Goal: Information Seeking & Learning: Learn about a topic

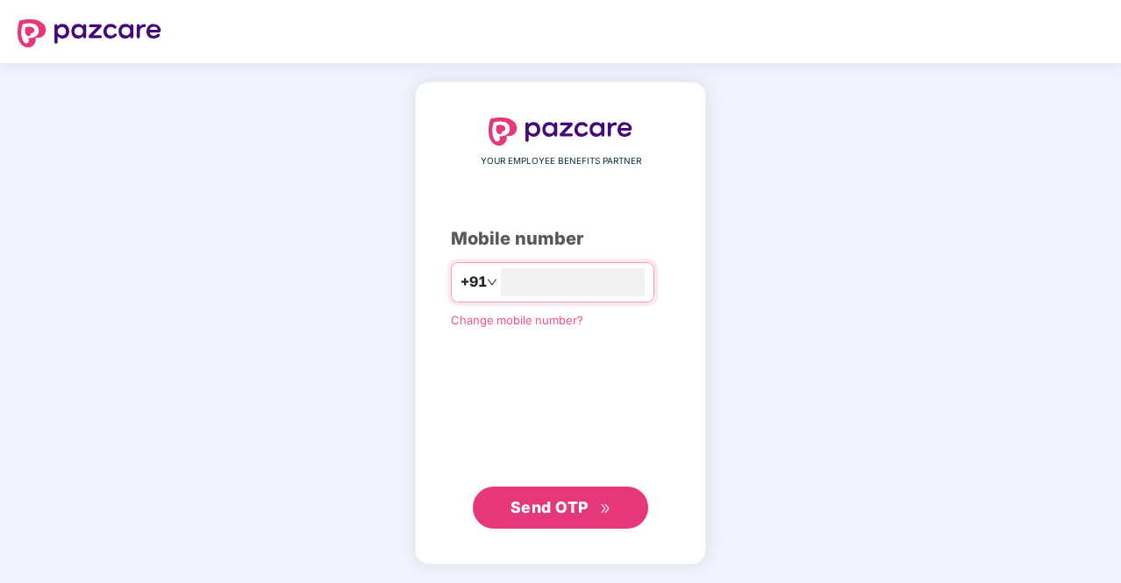
type input "**********"
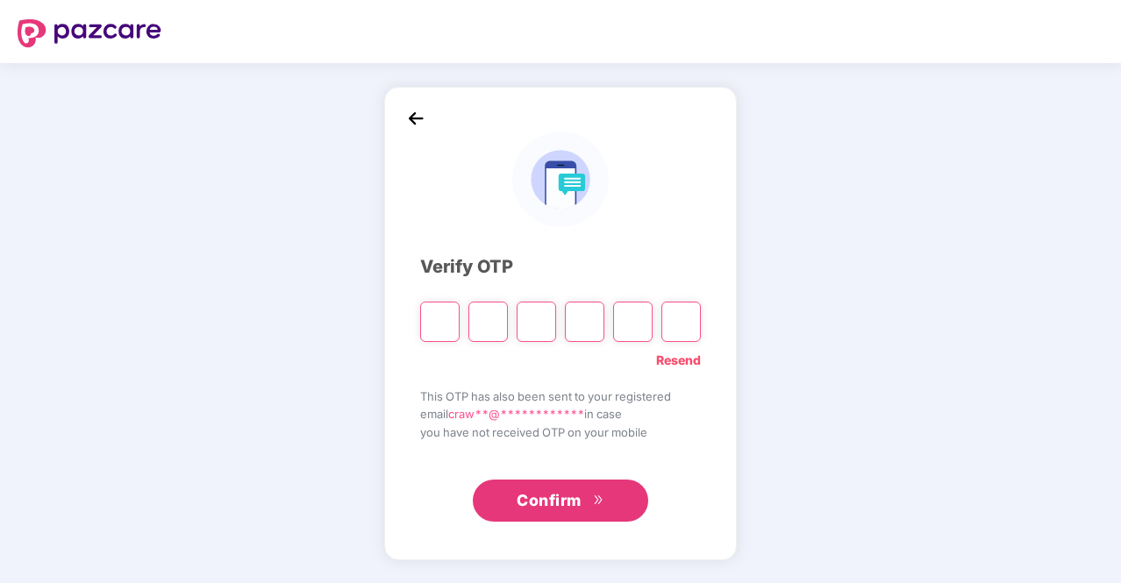
type input "*"
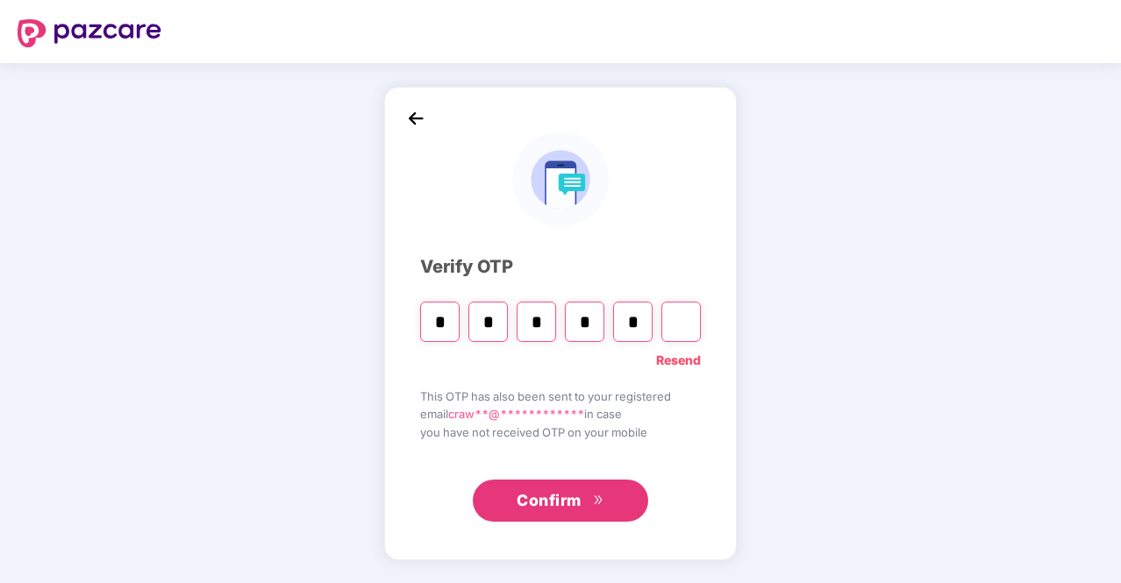
type input "*"
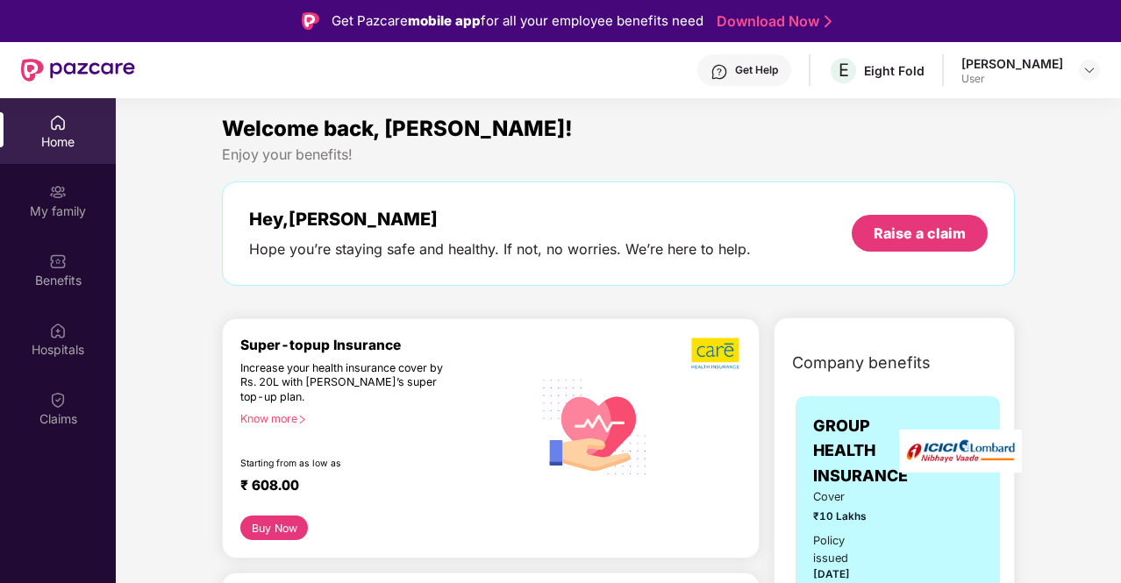
click at [1032, 80] on div "User" at bounding box center [1012, 79] width 102 height 14
click at [1082, 68] on img at bounding box center [1089, 70] width 14 height 14
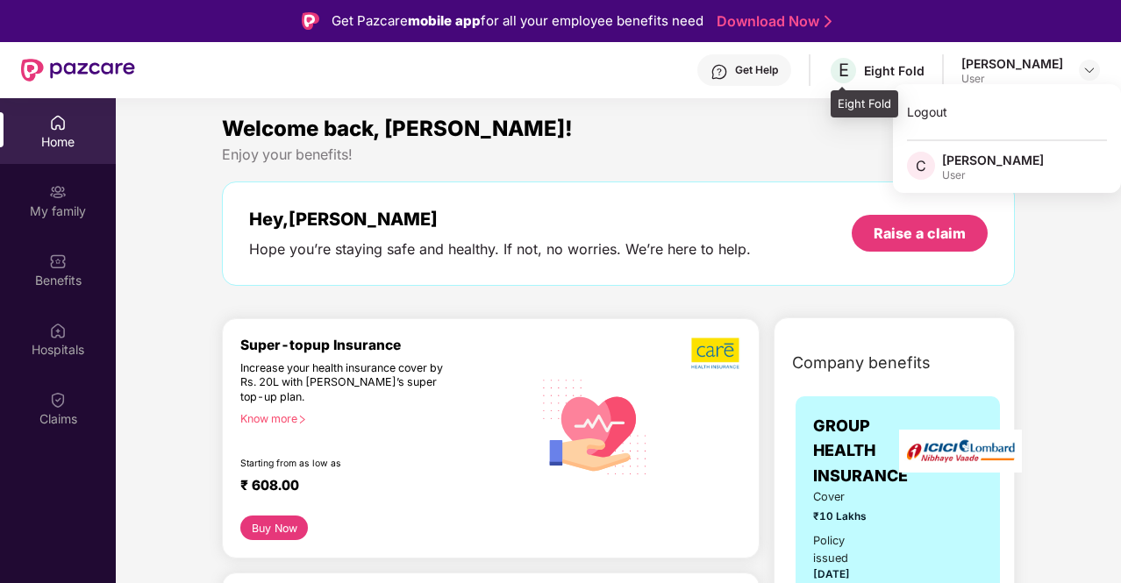
click at [861, 75] on div "E Eight Fold" at bounding box center [876, 70] width 96 height 31
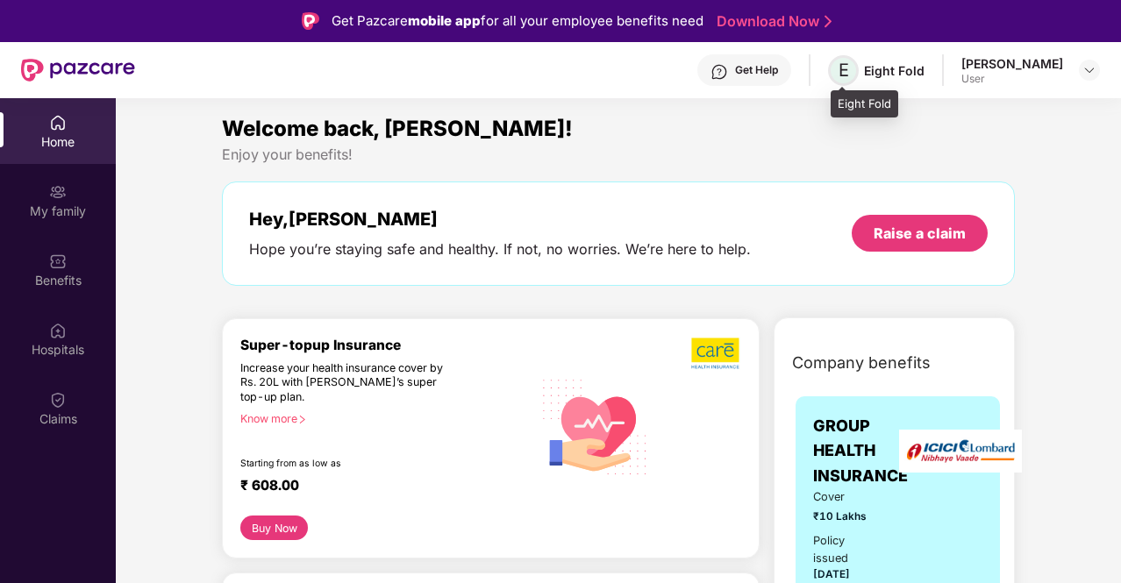
click at [844, 75] on span "E" at bounding box center [843, 70] width 11 height 21
click at [745, 79] on div "Get Help" at bounding box center [744, 70] width 94 height 32
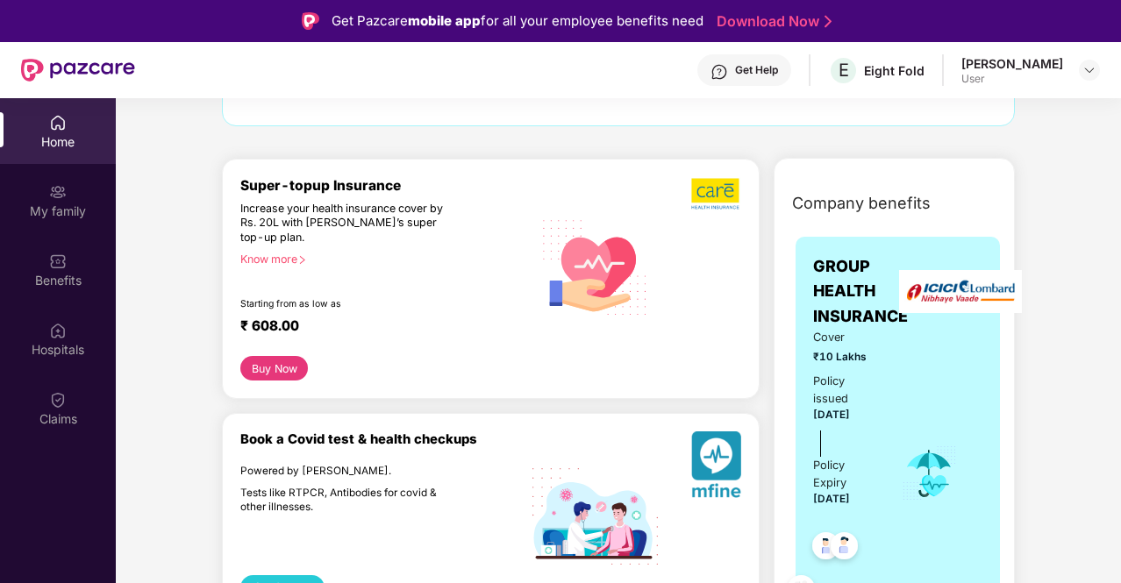
scroll to position [351, 0]
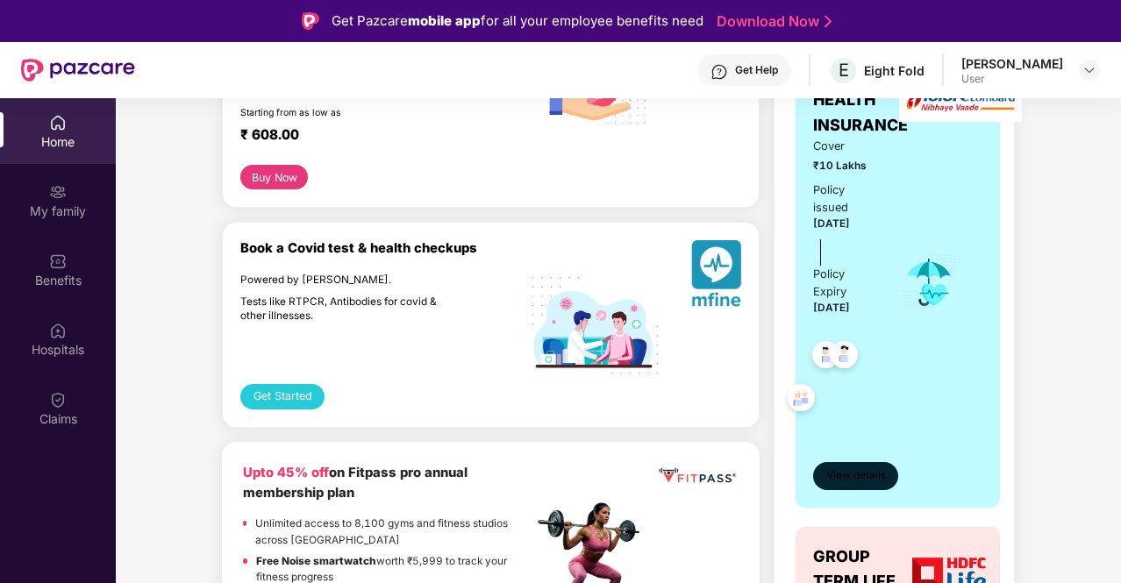
click at [866, 475] on span "View details" at bounding box center [856, 475] width 60 height 17
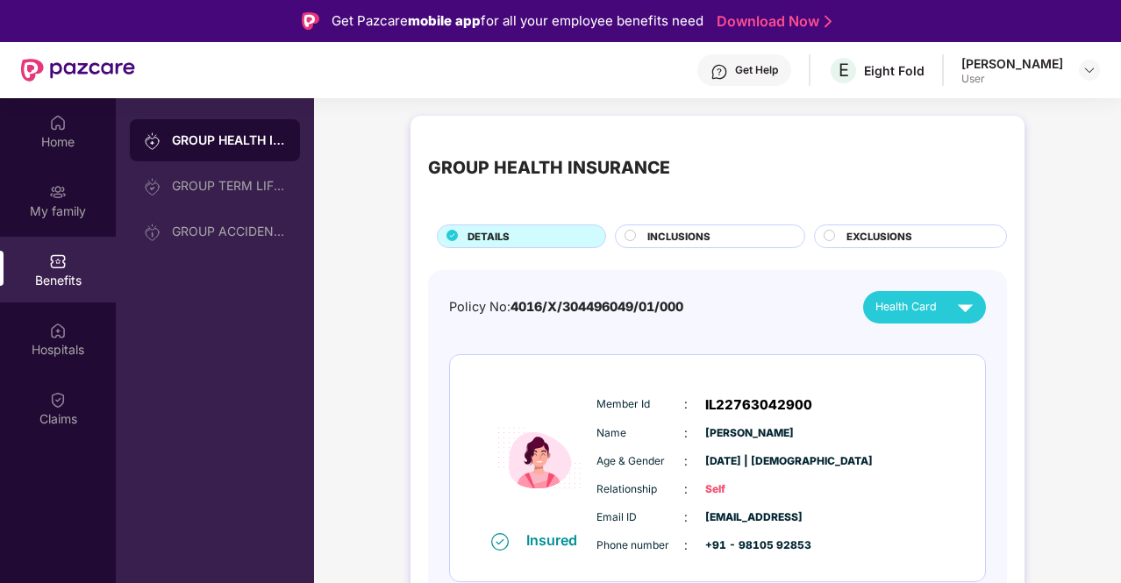
click at [708, 231] on span "INCLUSIONS" at bounding box center [678, 237] width 63 height 16
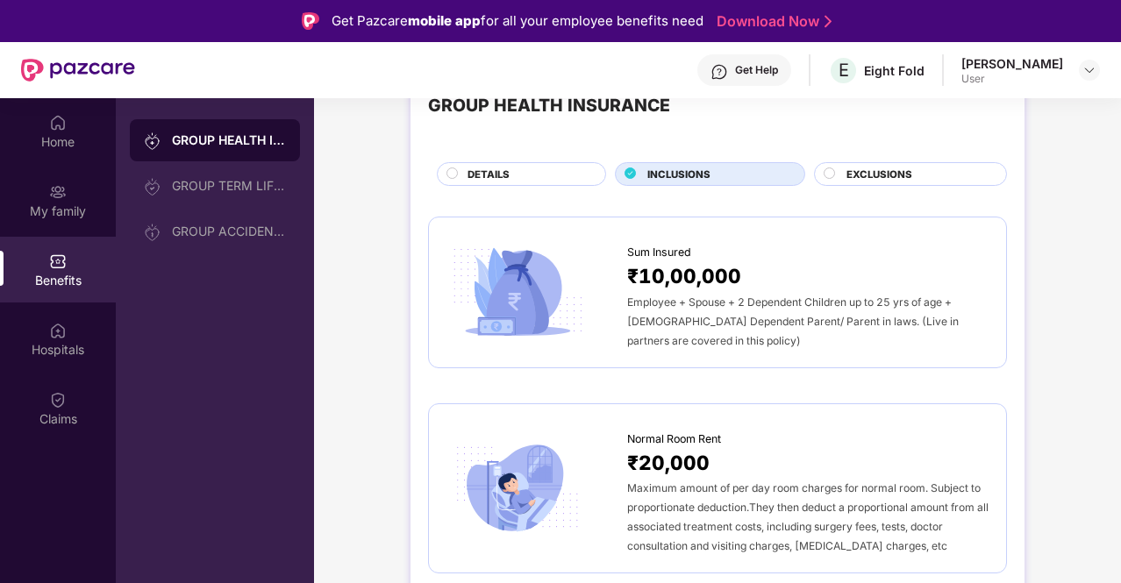
scroll to position [175, 0]
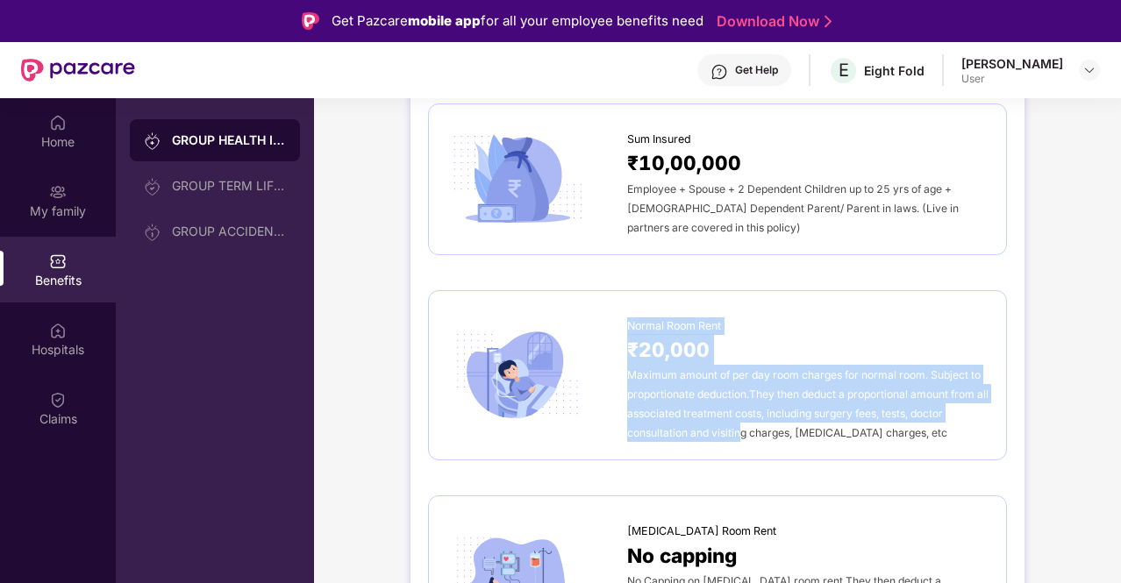
drag, startPoint x: 618, startPoint y: 307, endPoint x: 739, endPoint y: 441, distance: 180.7
click at [739, 441] on div "Normal Room Rent ₹20,000 Maximum amount of per day room charges for normal room…" at bounding box center [717, 375] width 579 height 171
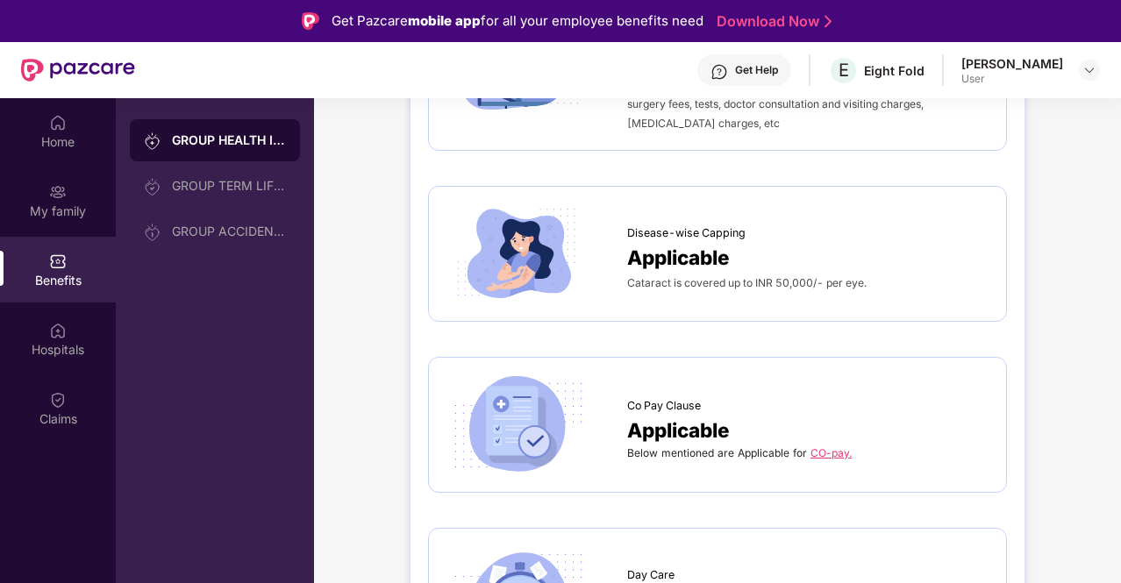
scroll to position [701, 0]
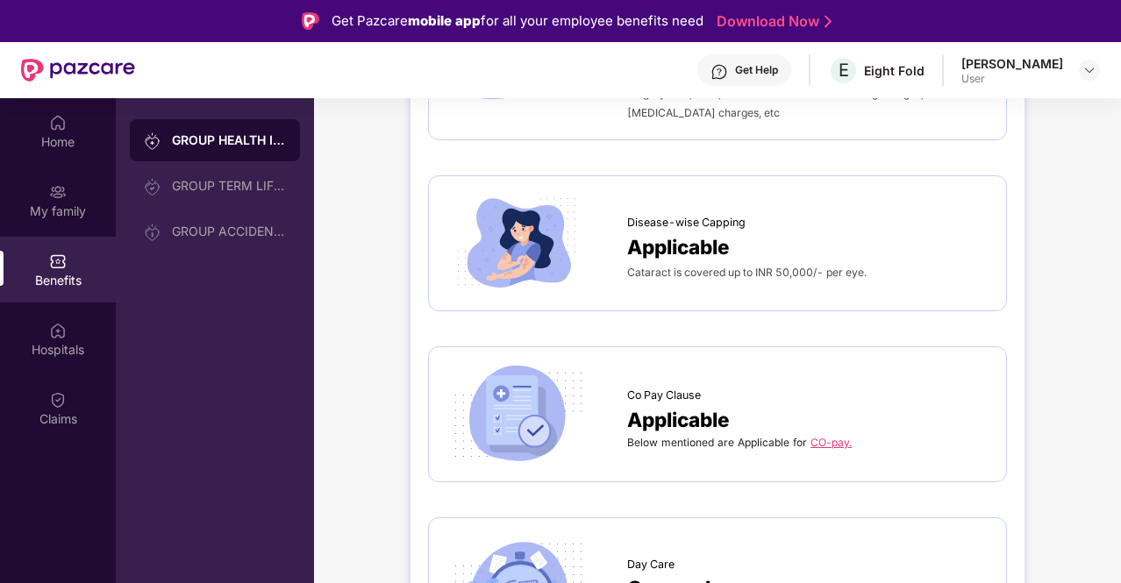
click at [821, 436] on link "CO-pay." at bounding box center [830, 442] width 41 height 13
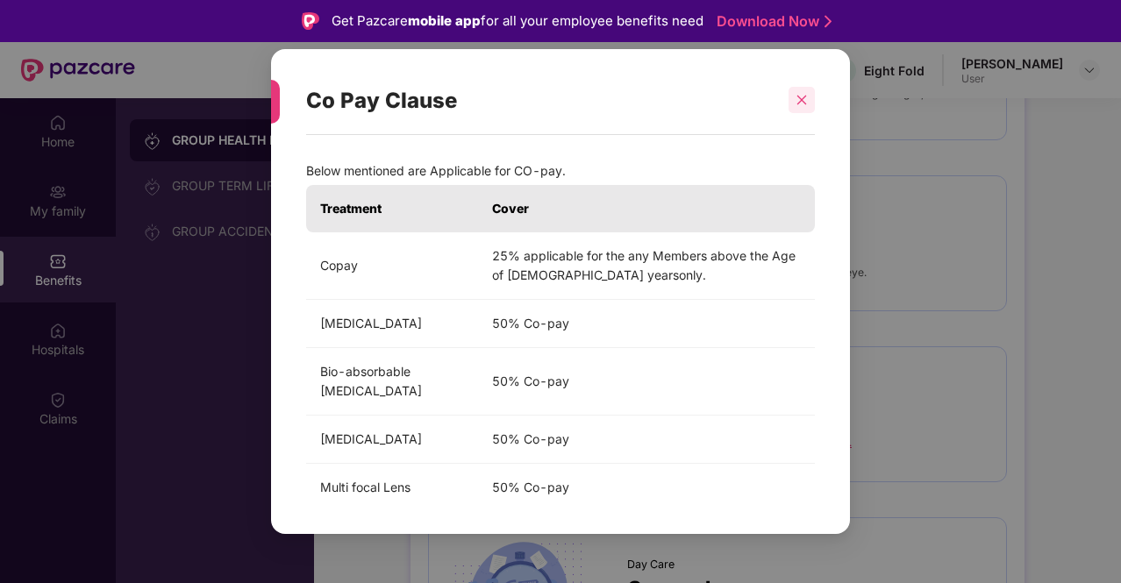
click at [801, 104] on icon "close" at bounding box center [801, 100] width 12 height 12
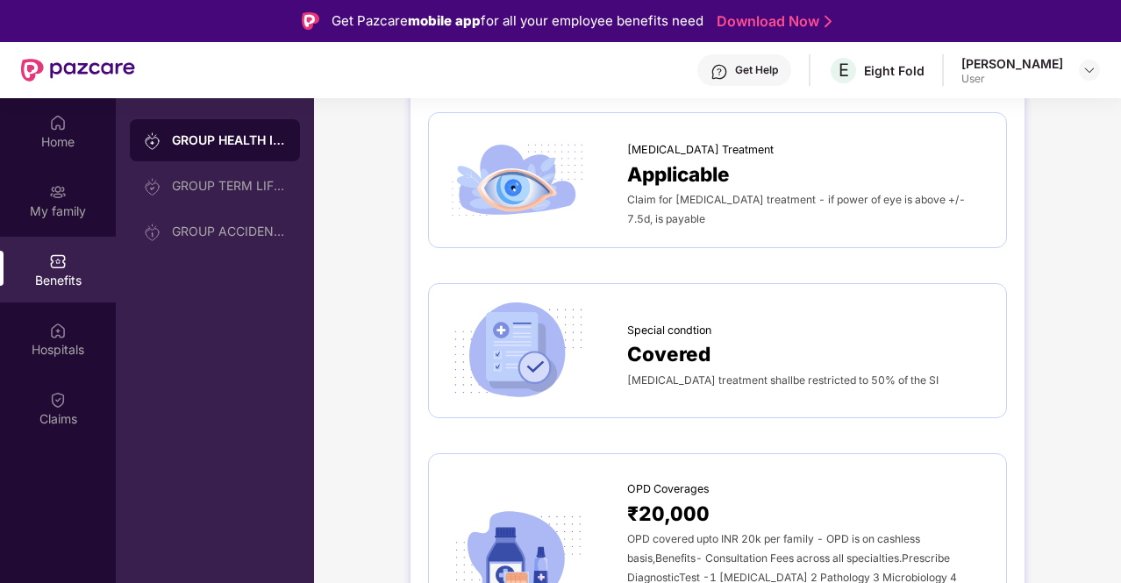
scroll to position [2981, 0]
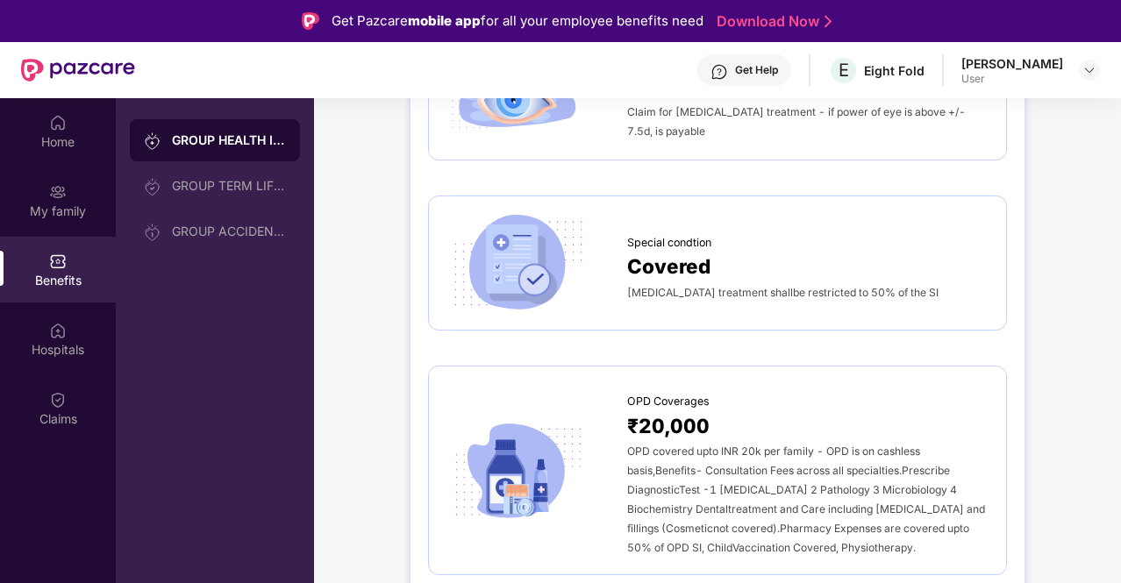
click at [685, 282] on div "[MEDICAL_DATA] treatment shallbe restricted to 50% of the SI" at bounding box center [807, 291] width 361 height 19
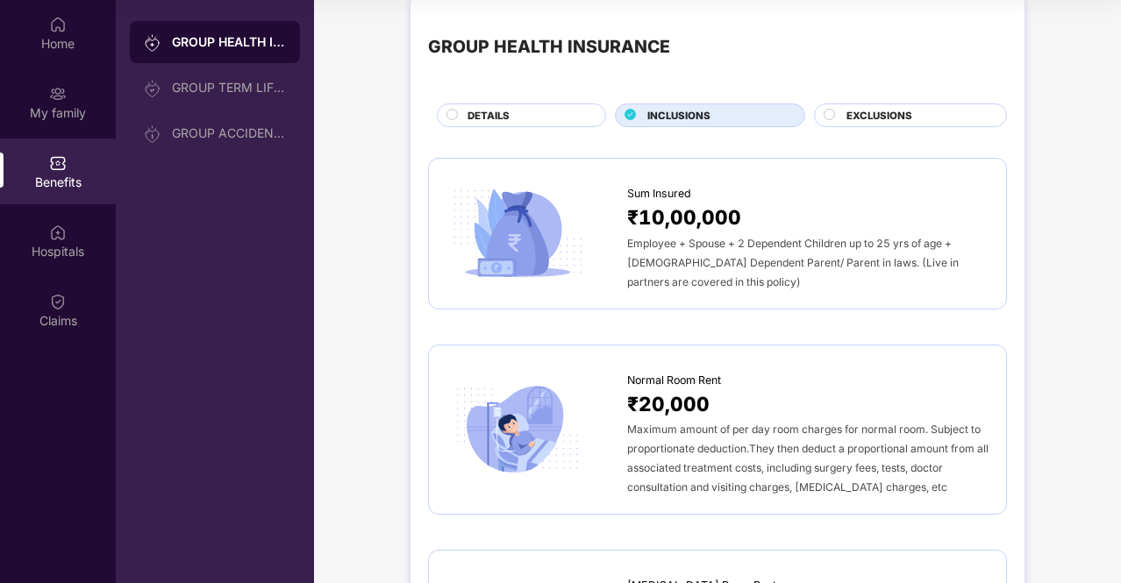
scroll to position [0, 0]
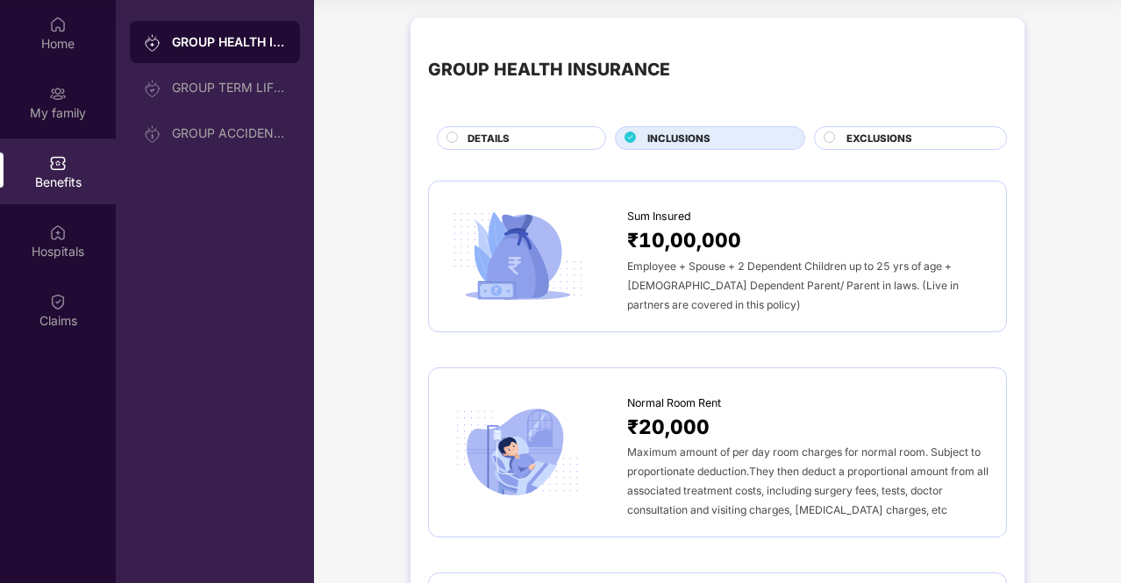
click at [868, 131] on span "EXCLUSIONS" at bounding box center [879, 139] width 66 height 16
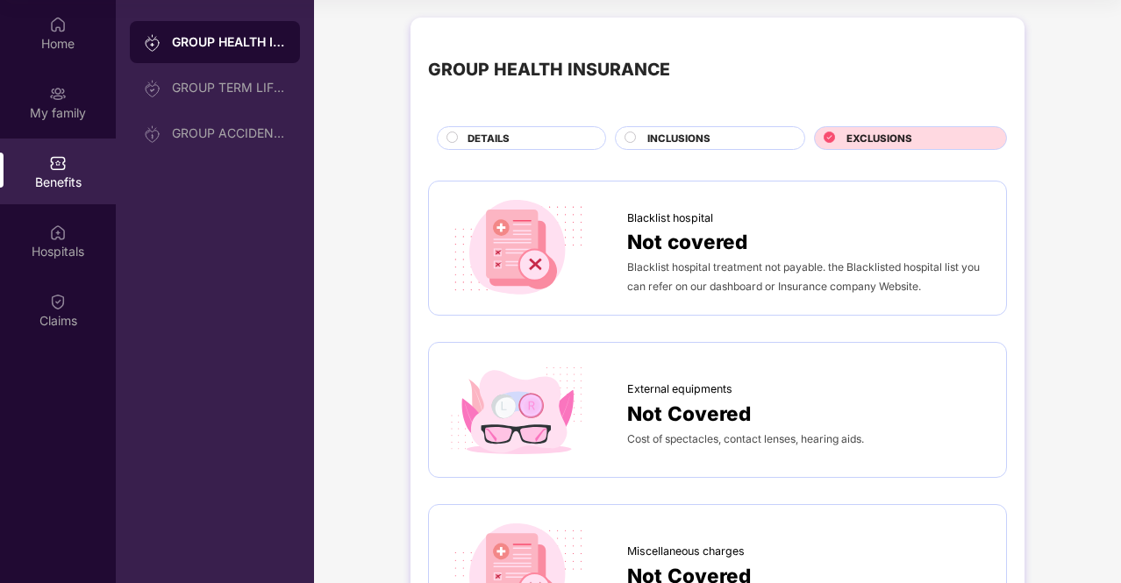
click at [663, 146] on div "INCLUSIONS" at bounding box center [716, 140] width 157 height 18
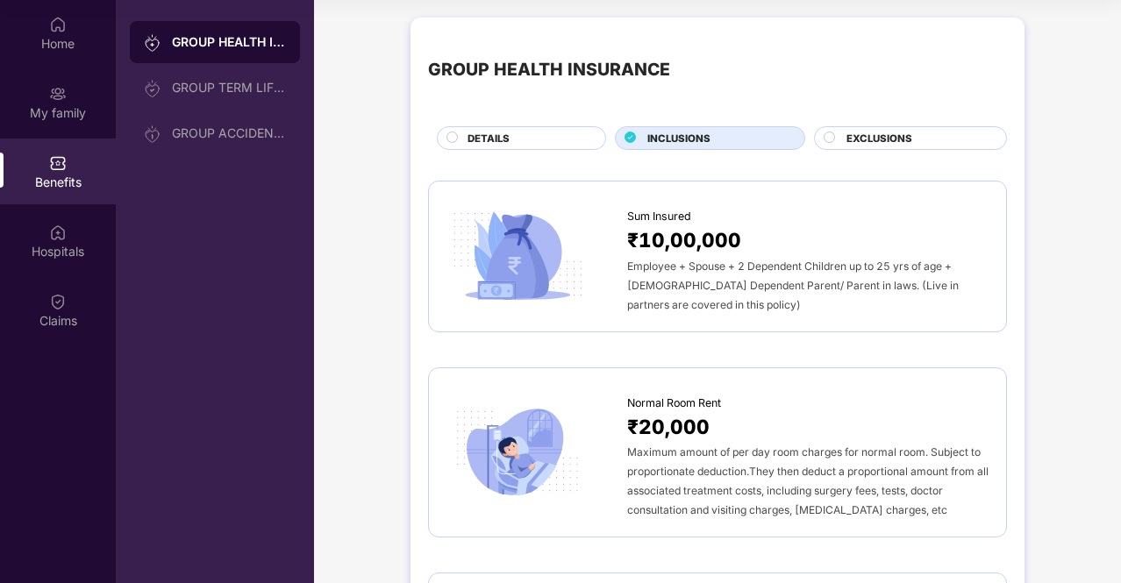
click at [668, 256] on div "Employee + Spouse + 2 Dependent Children up to 25 yrs of age + [DEMOGRAPHIC_DAT…" at bounding box center [807, 285] width 361 height 58
click at [44, 239] on div "Hospitals" at bounding box center [58, 241] width 116 height 66
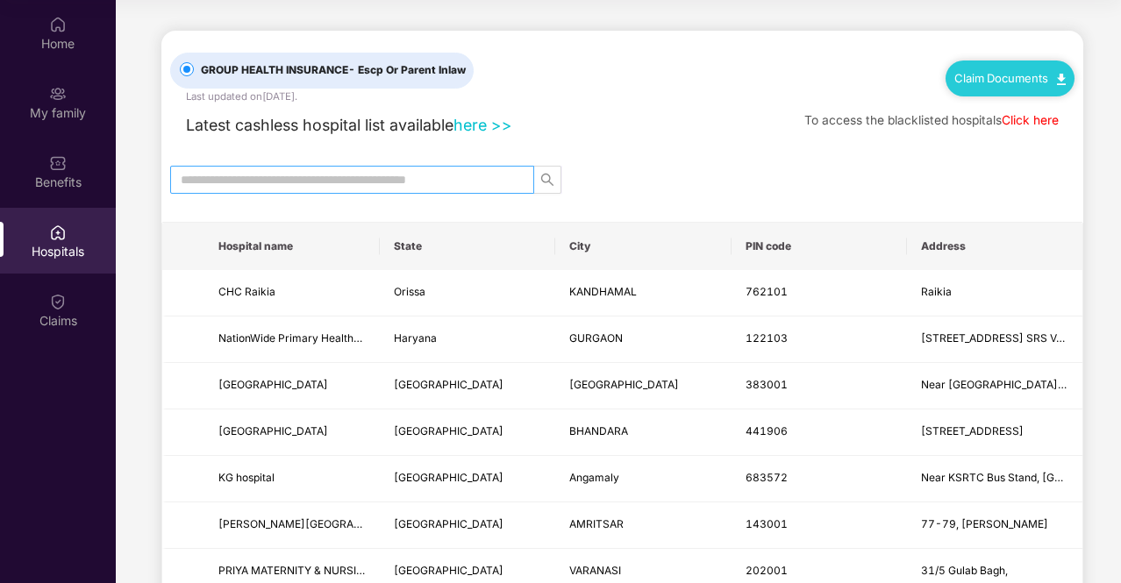
click at [385, 176] on input "text" at bounding box center [345, 179] width 329 height 19
click at [480, 117] on link "here >>" at bounding box center [482, 125] width 59 height 18
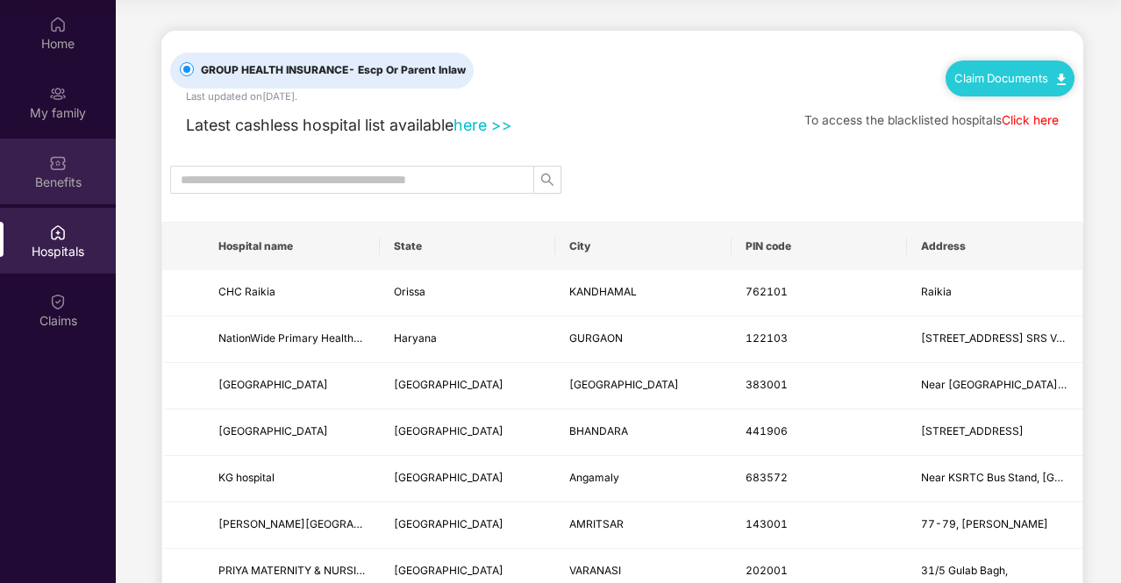
click at [37, 174] on div "Benefits" at bounding box center [58, 183] width 116 height 18
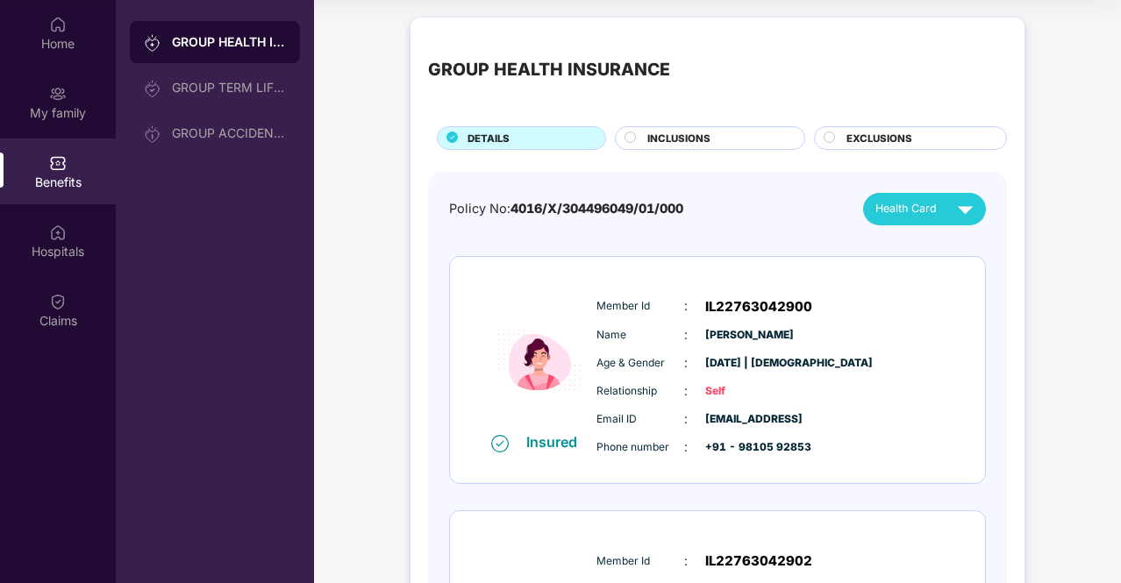
click at [659, 143] on span "INCLUSIONS" at bounding box center [678, 139] width 63 height 16
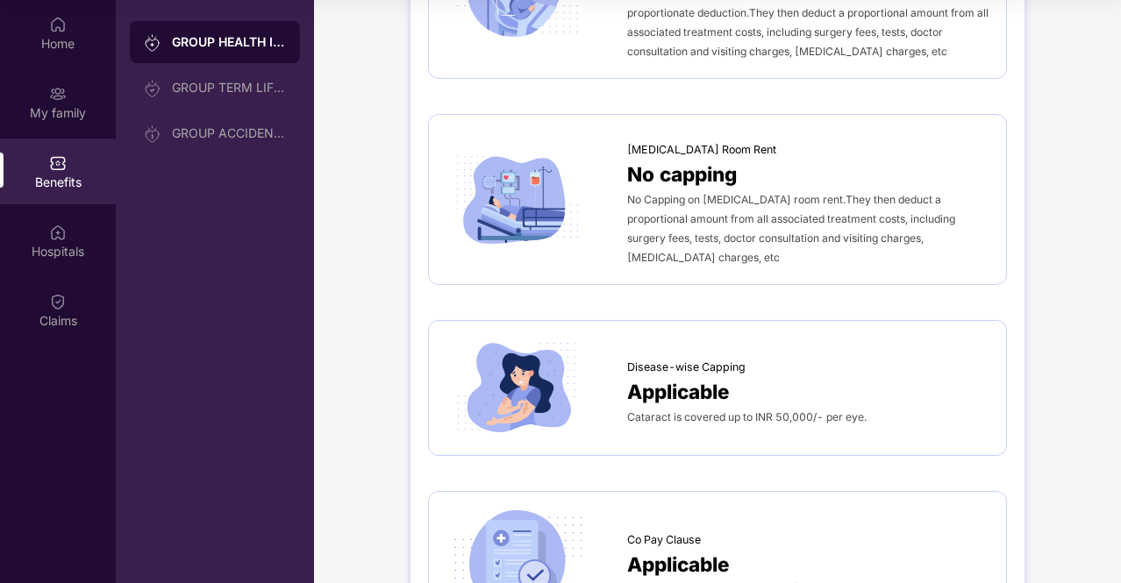
scroll to position [526, 0]
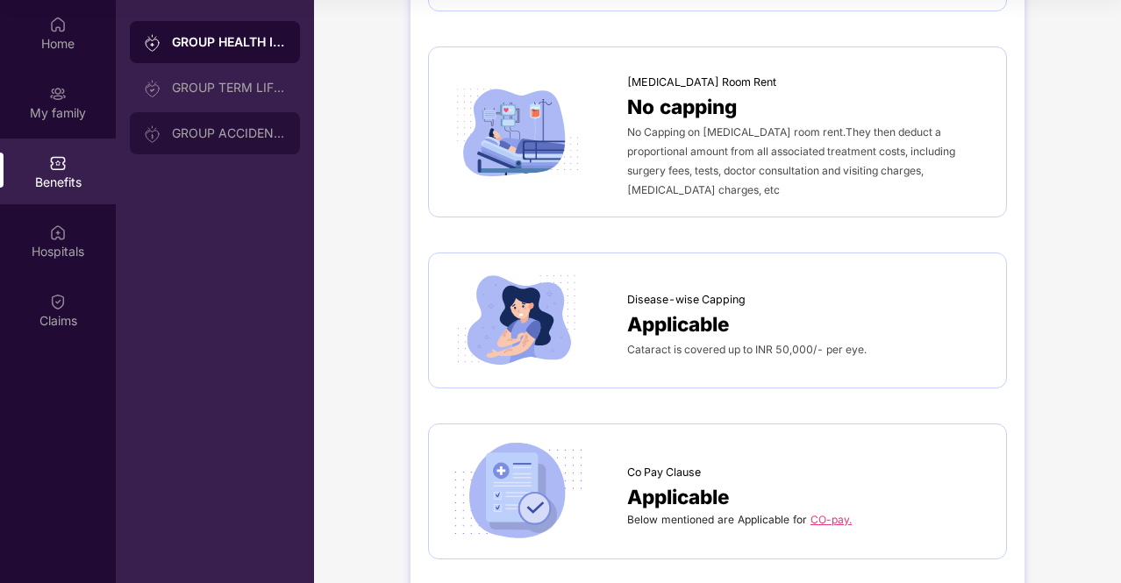
click at [194, 144] on div "GROUP ACCIDENTAL INSURANCE" at bounding box center [215, 133] width 170 height 42
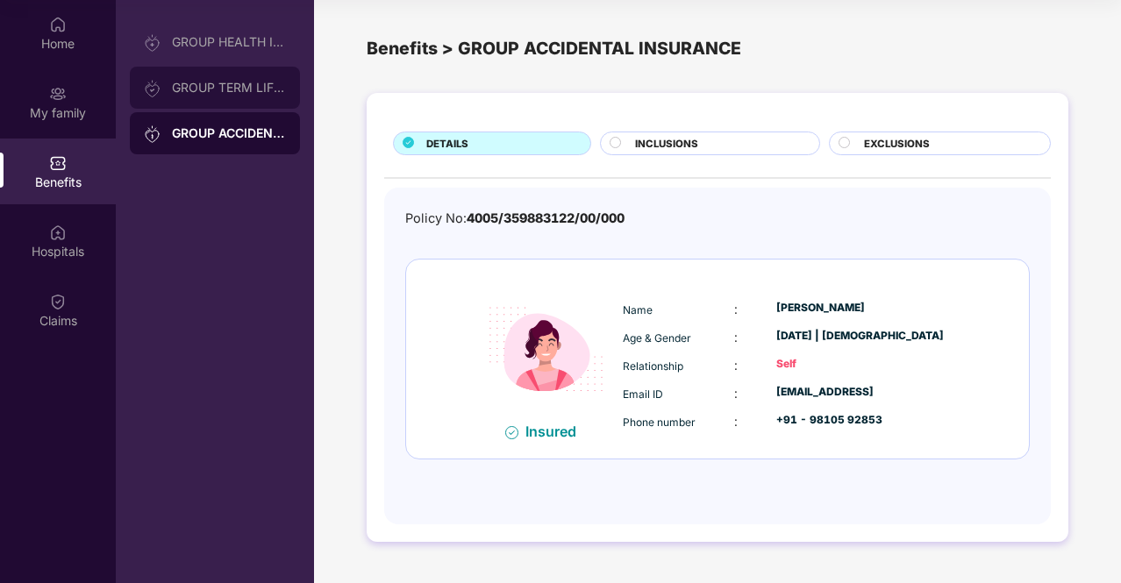
click at [194, 104] on div "GROUP TERM LIFE INSURANCE" at bounding box center [215, 88] width 170 height 42
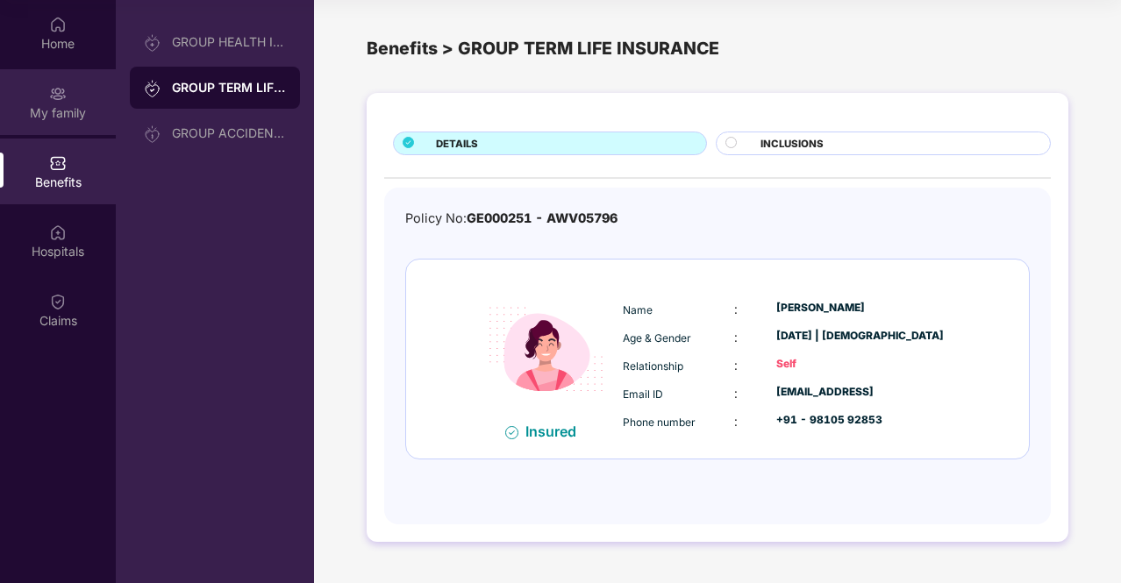
click at [25, 90] on div "My family" at bounding box center [58, 102] width 116 height 66
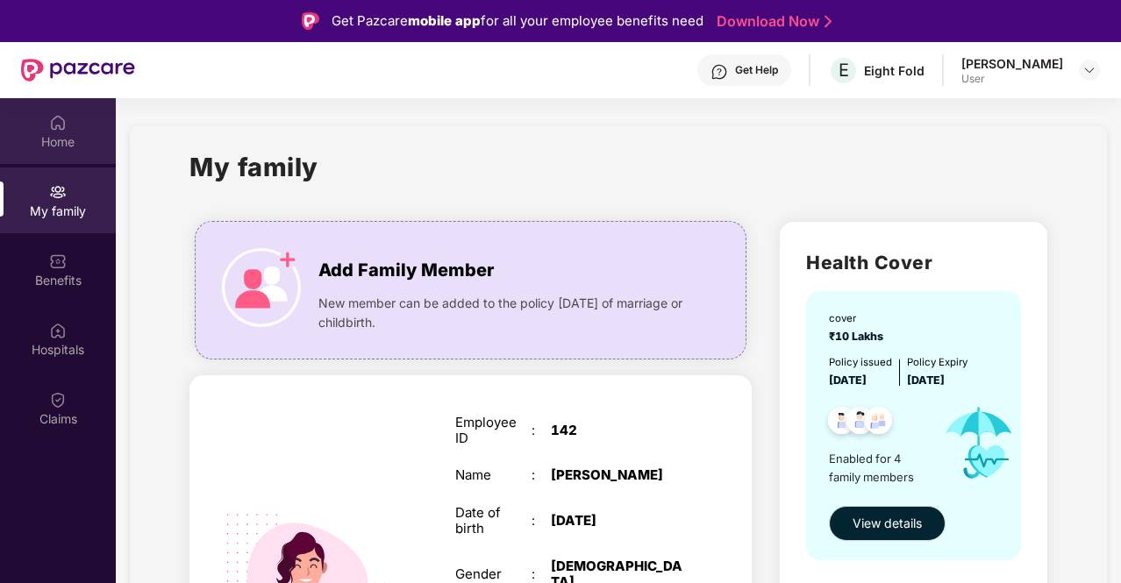
click at [73, 144] on div "Home" at bounding box center [58, 142] width 116 height 18
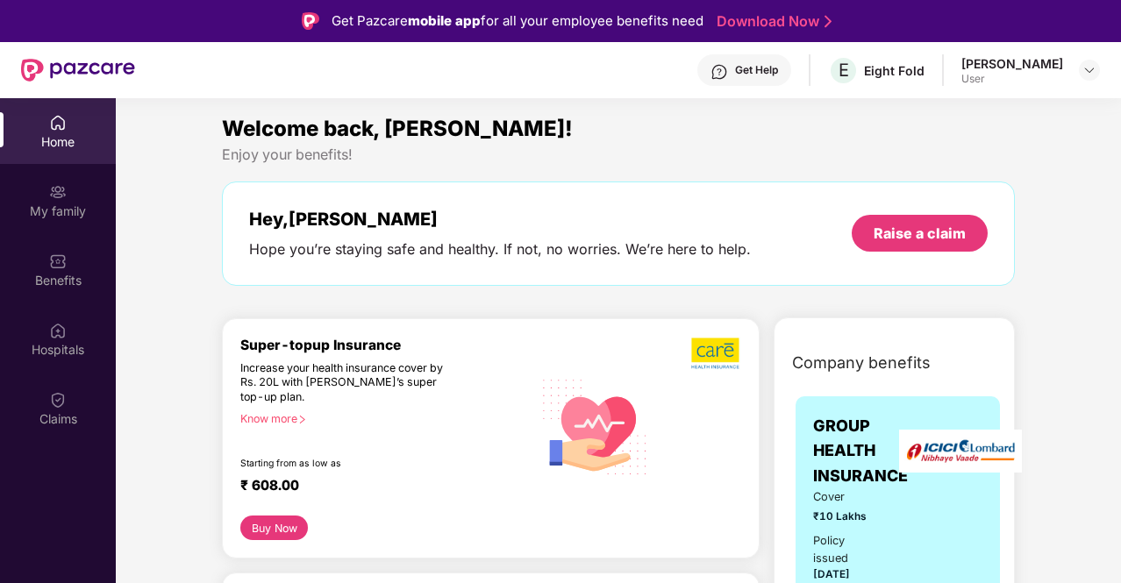
click at [1028, 55] on div "[PERSON_NAME]" at bounding box center [1012, 63] width 102 height 17
click at [1074, 72] on div "[PERSON_NAME] User" at bounding box center [1030, 70] width 139 height 31
click at [1093, 73] on img at bounding box center [1089, 70] width 14 height 14
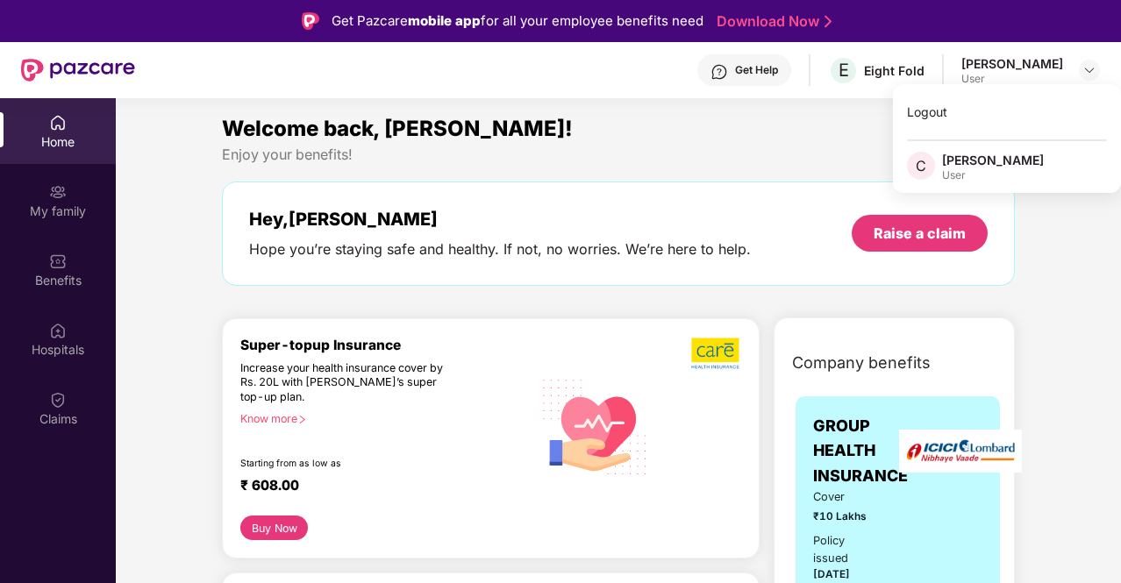
click at [769, 64] on div "Get Help" at bounding box center [756, 70] width 43 height 14
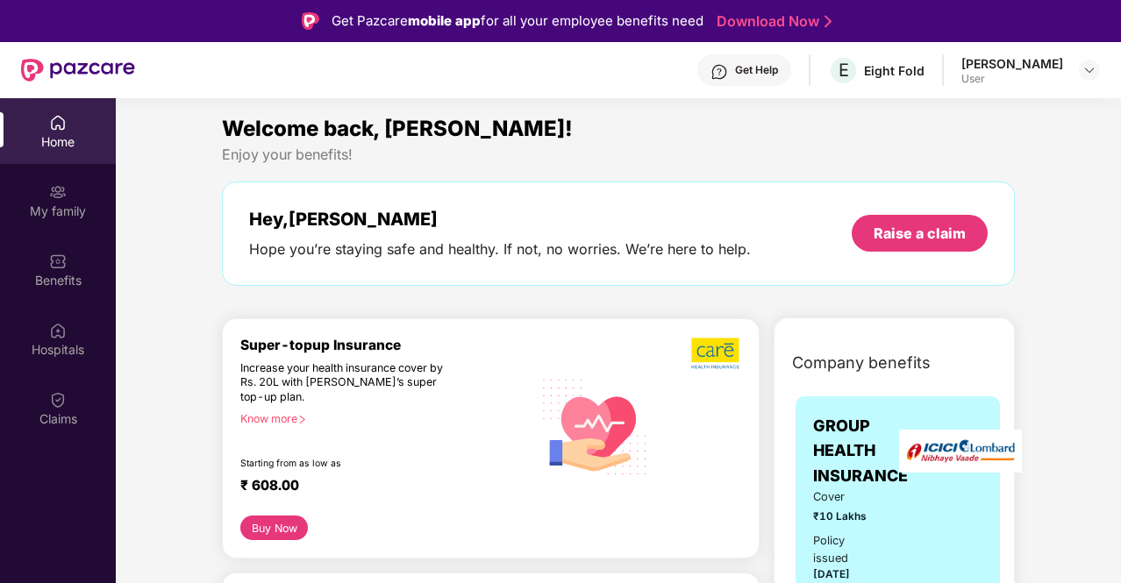
click at [1073, 66] on div "[PERSON_NAME] User" at bounding box center [1030, 70] width 139 height 31
click at [1089, 75] on img at bounding box center [1089, 70] width 14 height 14
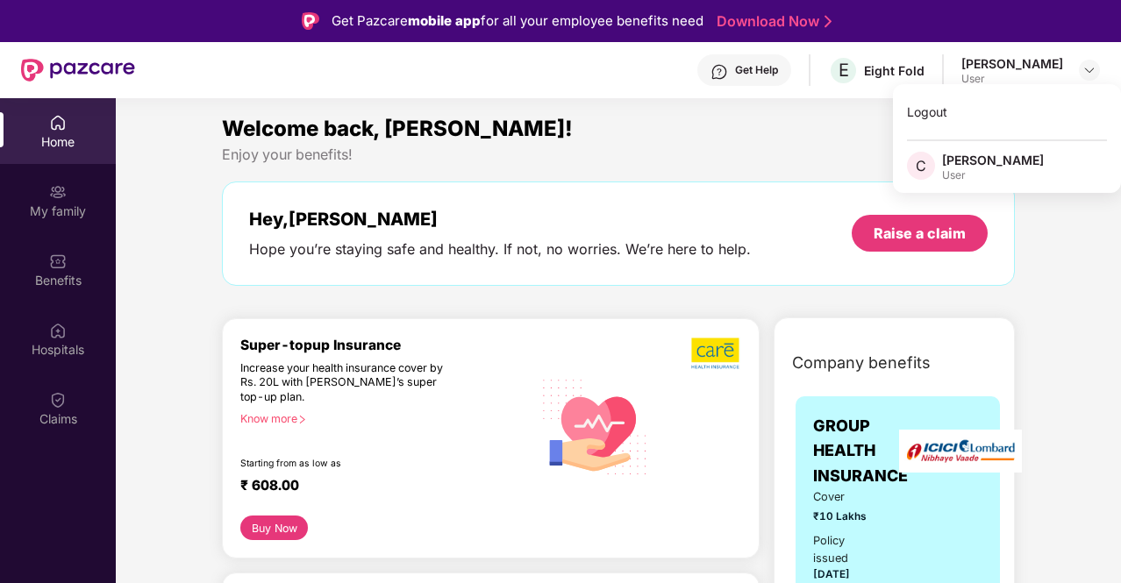
click at [758, 196] on div "Hey, [PERSON_NAME] you’re staying safe and healthy. If not, no worries. We’re h…" at bounding box center [618, 233] width 793 height 104
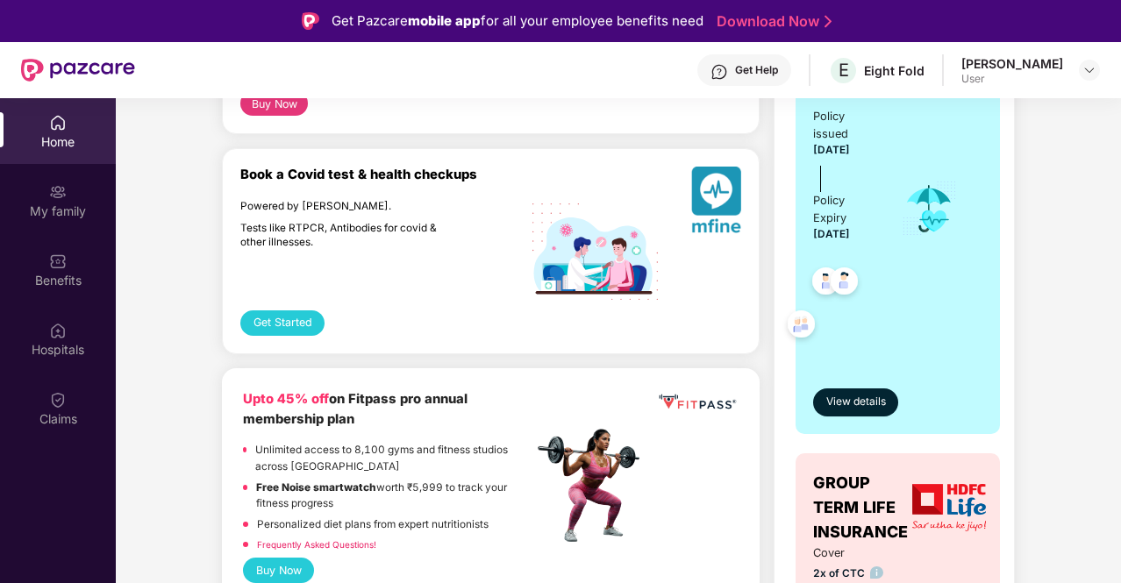
scroll to position [526, 0]
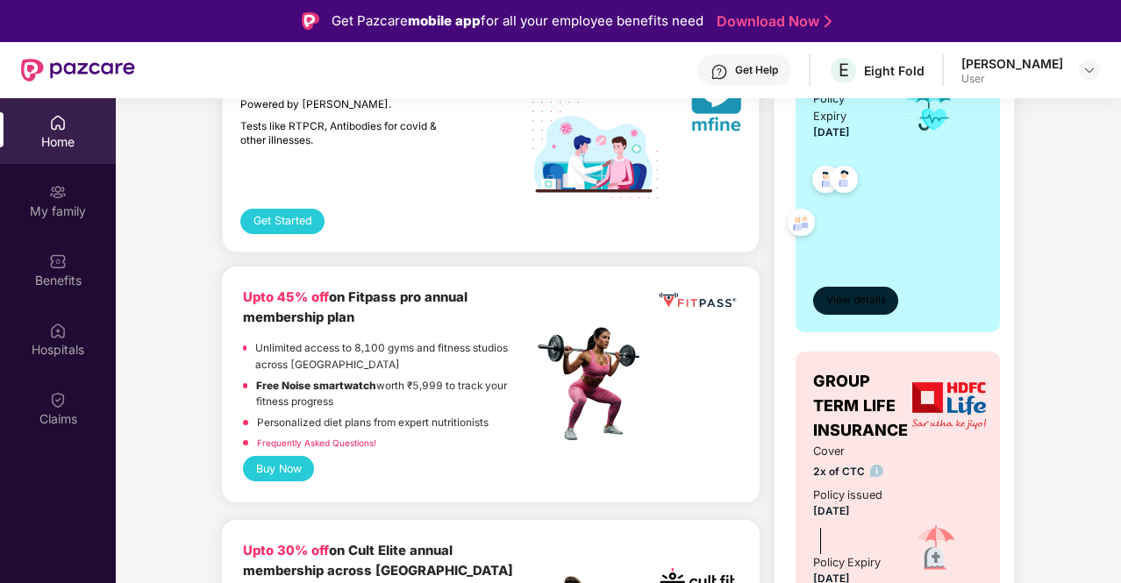
click at [836, 301] on span "View details" at bounding box center [856, 300] width 60 height 17
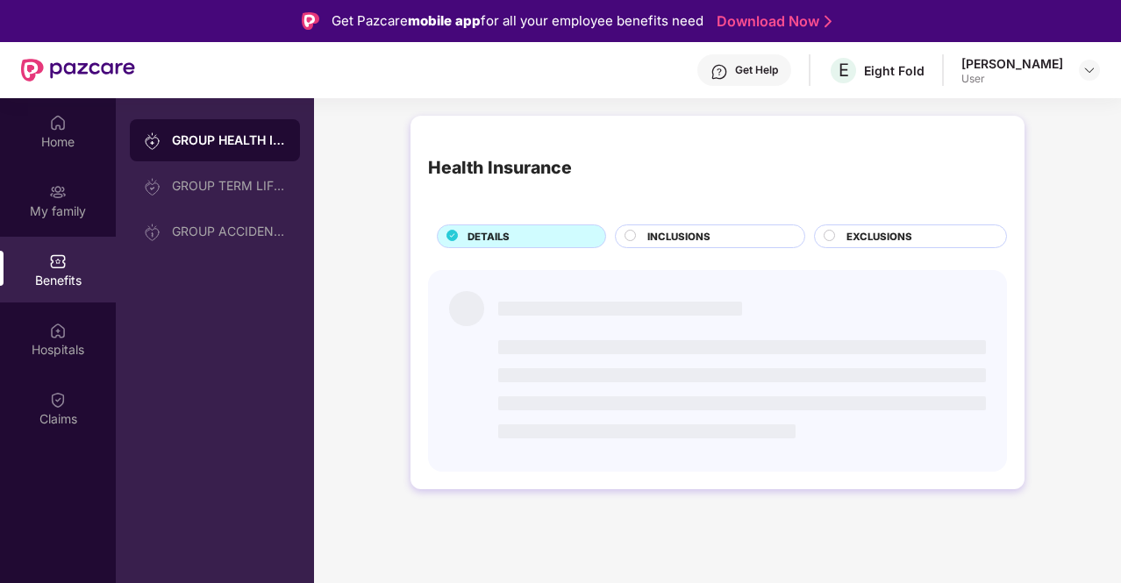
scroll to position [0, 0]
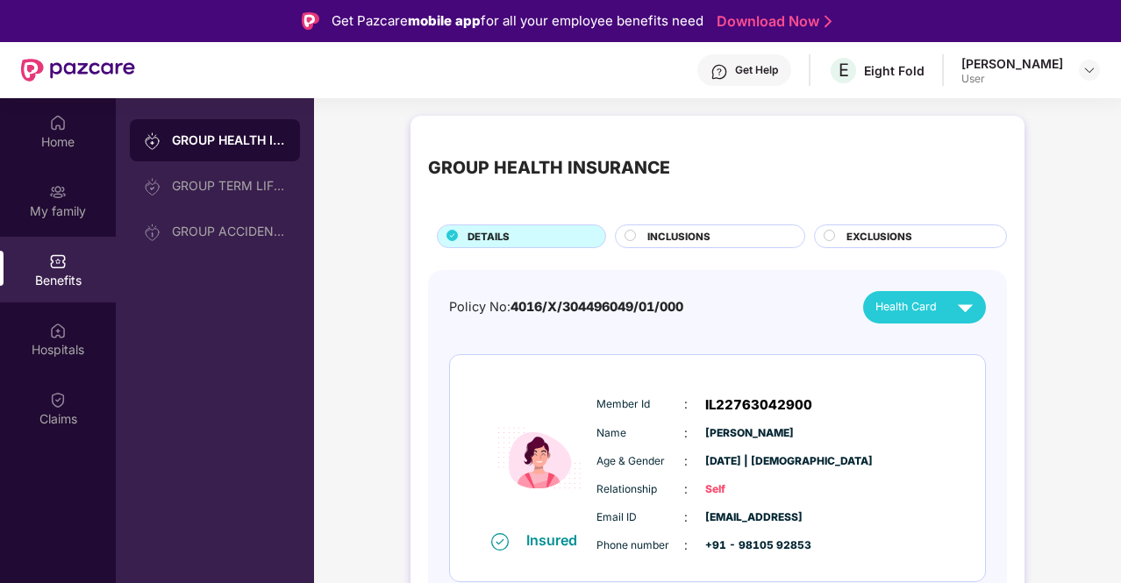
click at [686, 234] on span "INCLUSIONS" at bounding box center [678, 237] width 63 height 16
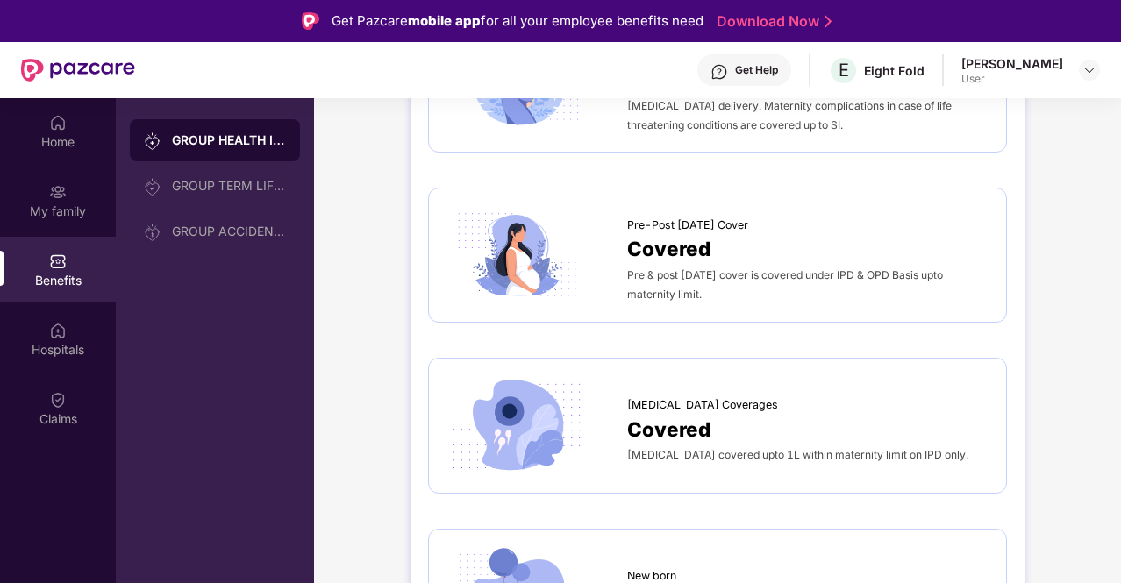
scroll to position [2280, 0]
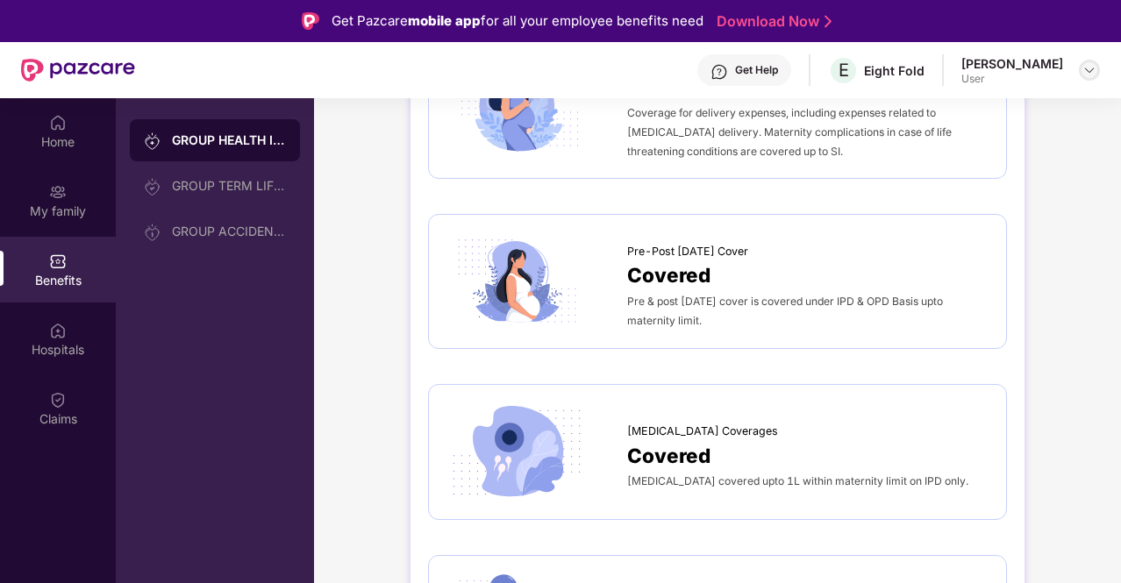
click at [1087, 68] on img at bounding box center [1089, 70] width 14 height 14
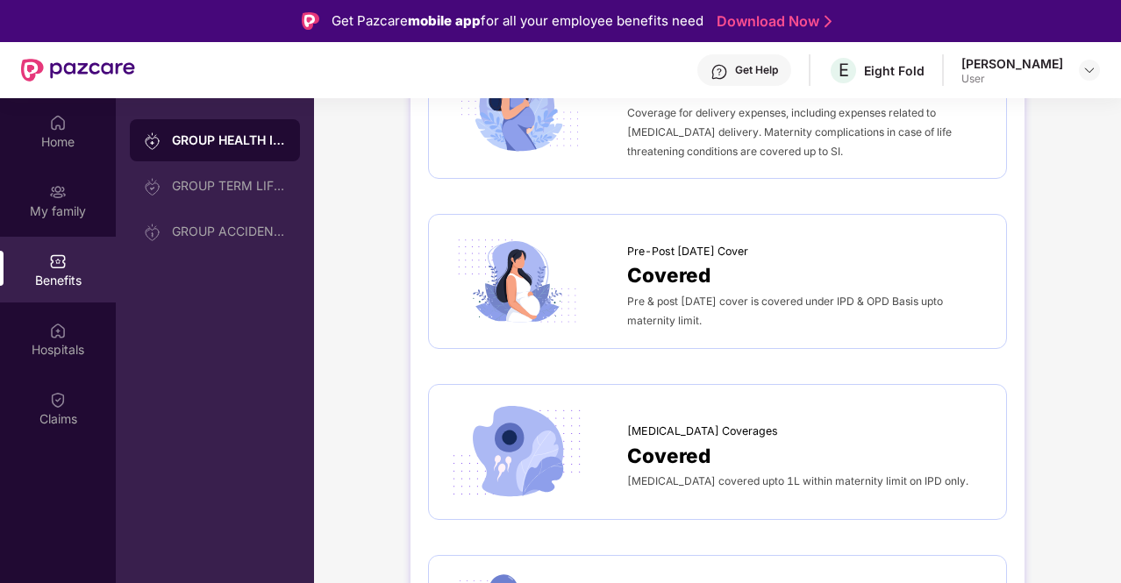
click at [123, 257] on div "GROUP HEALTH INSURANCE GROUP TERM LIFE INSURANCE GROUP ACCIDENTAL INSURANCE" at bounding box center [215, 389] width 198 height 583
click at [70, 278] on div "Benefits" at bounding box center [58, 281] width 116 height 18
click at [64, 146] on div "Home" at bounding box center [58, 142] width 116 height 18
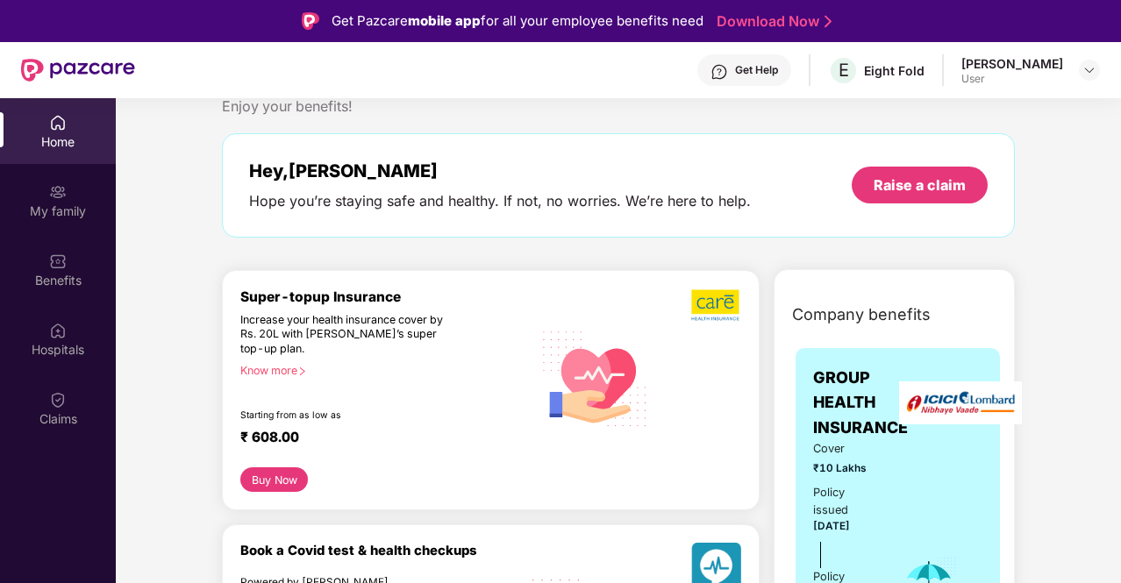
scroll to position [0, 0]
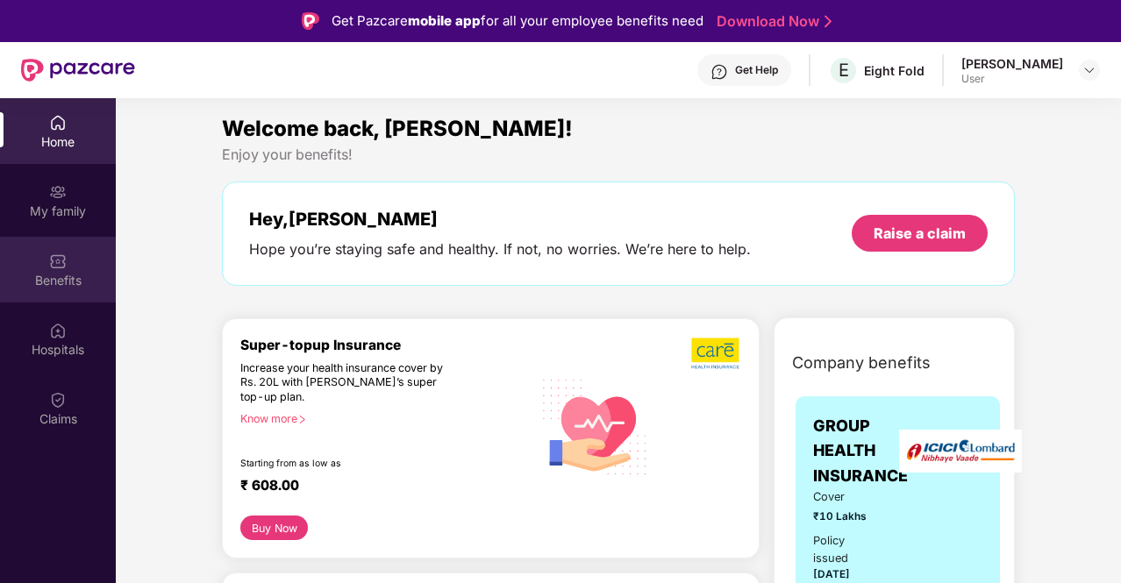
click at [33, 274] on div "Benefits" at bounding box center [58, 281] width 116 height 18
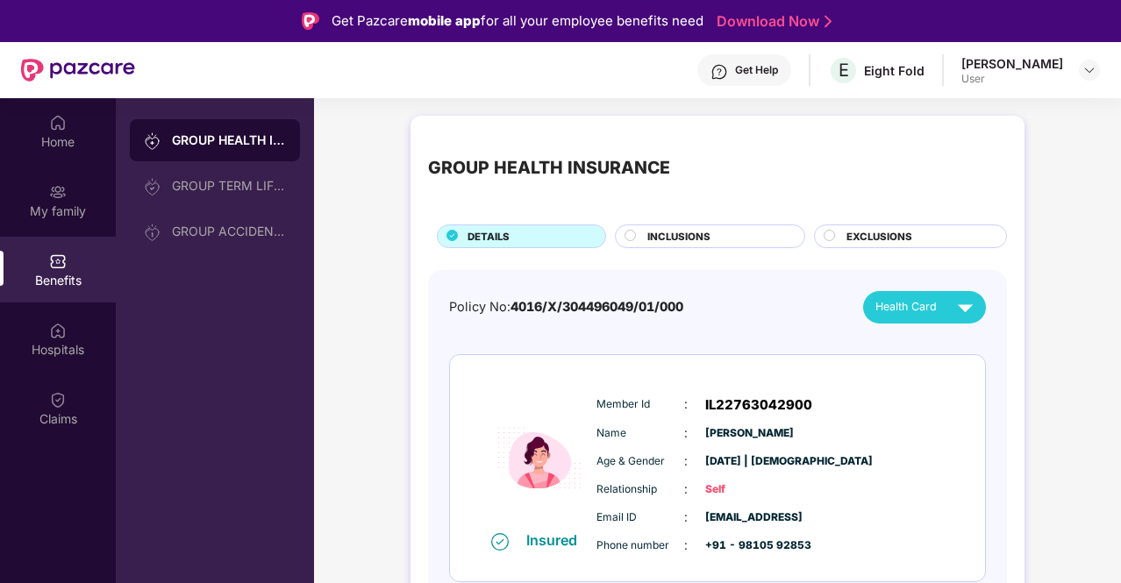
click at [642, 224] on div "INCLUSIONS" at bounding box center [710, 236] width 190 height 24
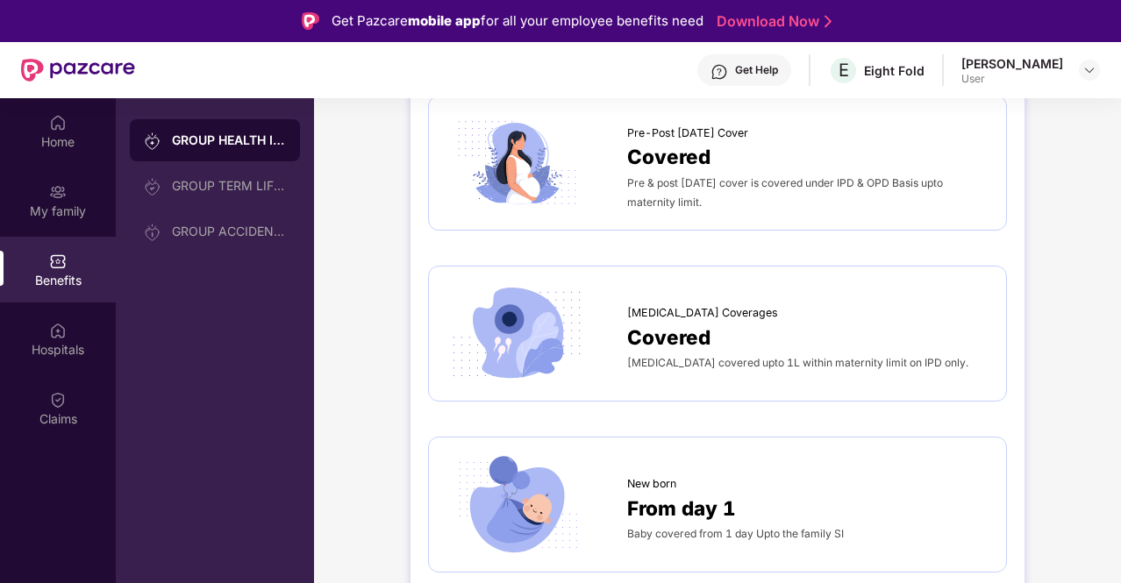
scroll to position [2283, 0]
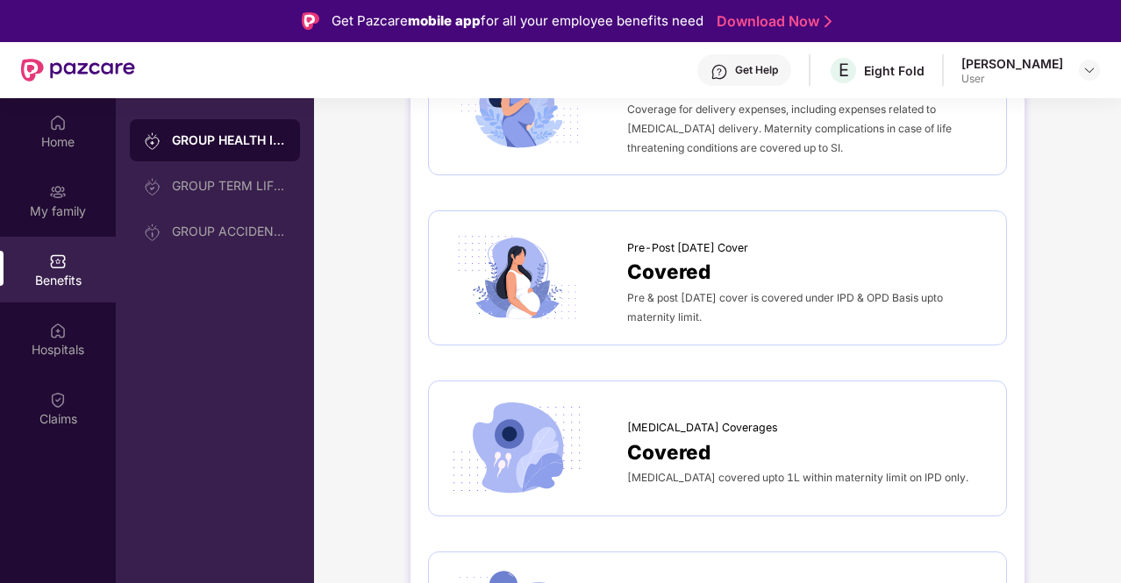
click at [744, 63] on div "Get Help" at bounding box center [756, 70] width 43 height 14
